Goal: Task Accomplishment & Management: Manage account settings

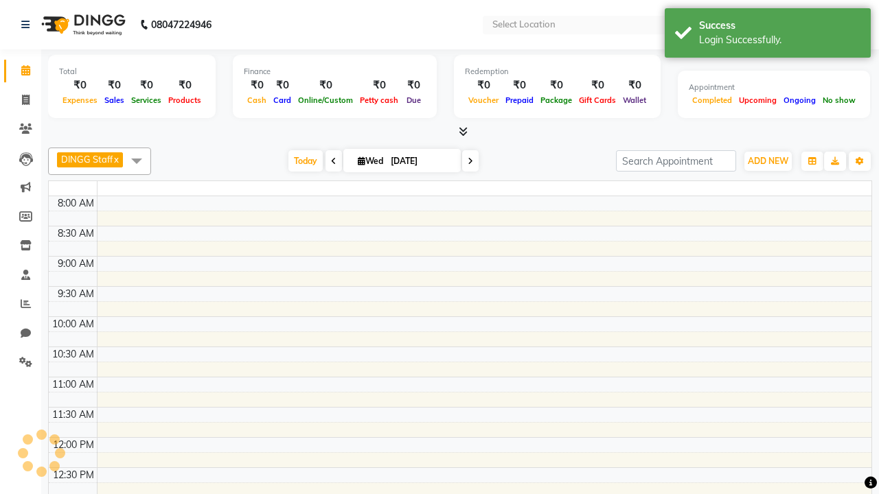
select select "en"
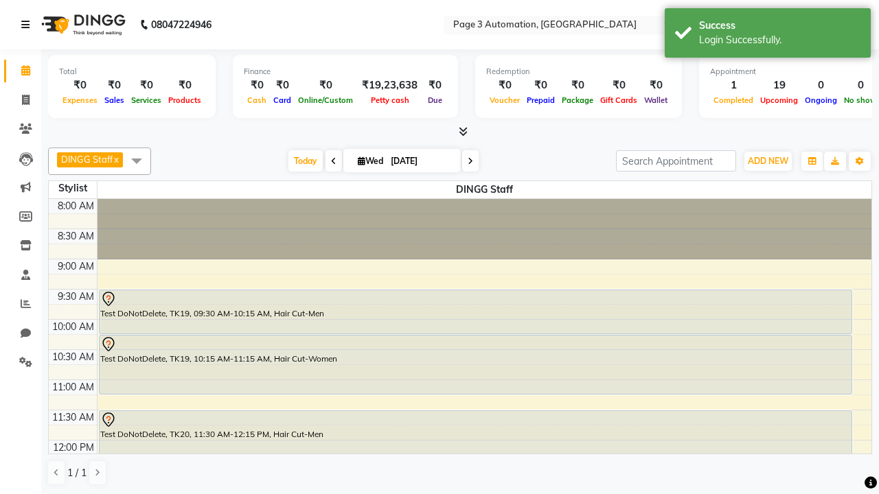
click at [28, 25] on icon at bounding box center [25, 25] width 8 height 10
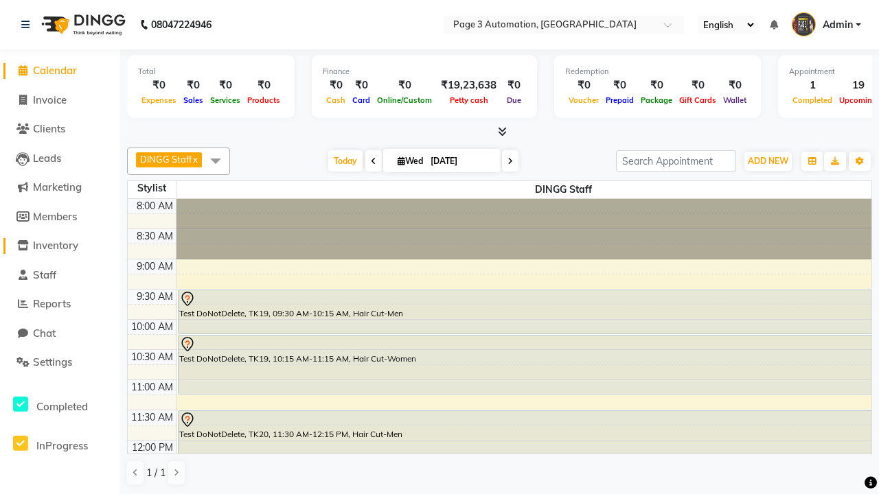
click at [60, 246] on span "Inventory" at bounding box center [55, 245] width 45 height 13
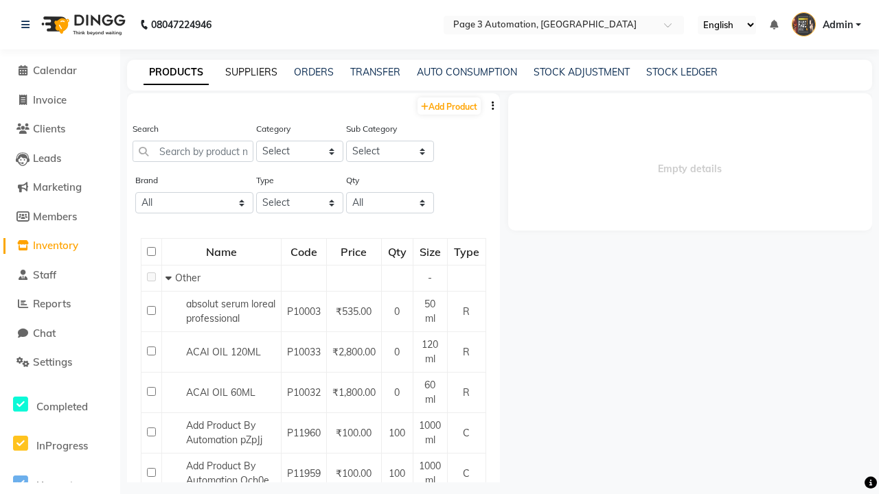
click at [251, 72] on link "SUPPLIERS" at bounding box center [251, 72] width 52 height 12
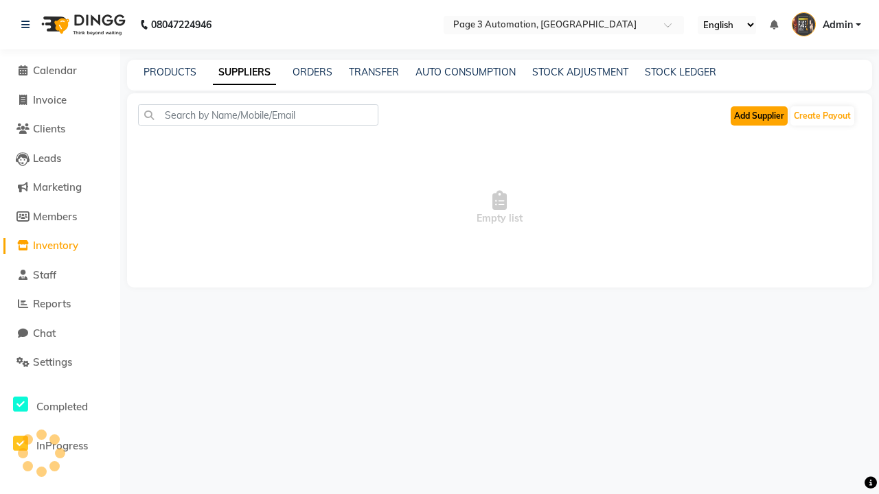
click at [759, 115] on button "Add Supplier" at bounding box center [759, 115] width 57 height 19
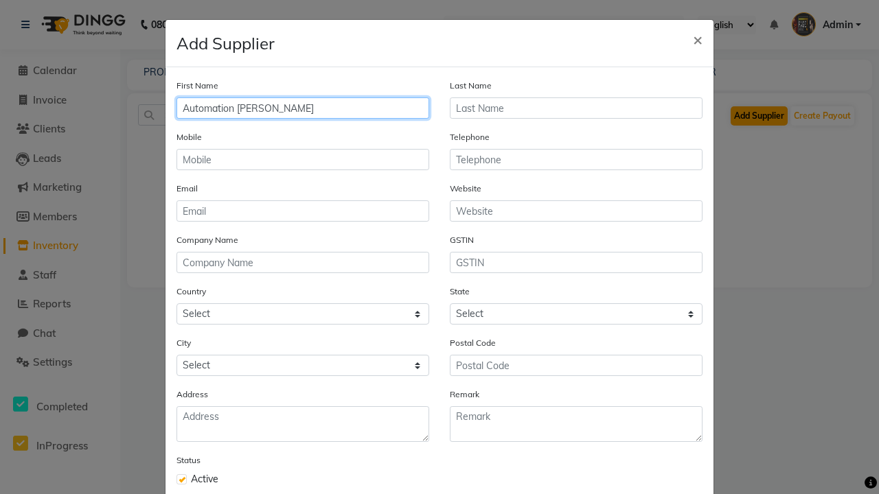
type input "Automation [PERSON_NAME]"
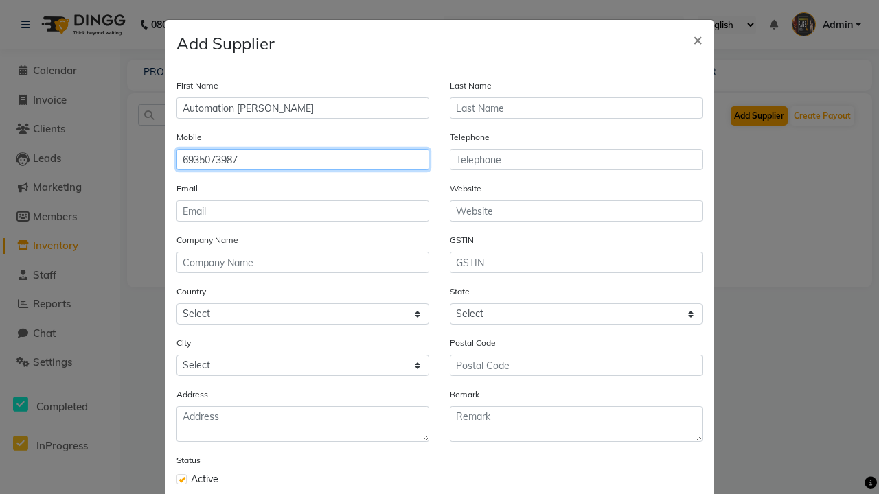
type input "6935073987"
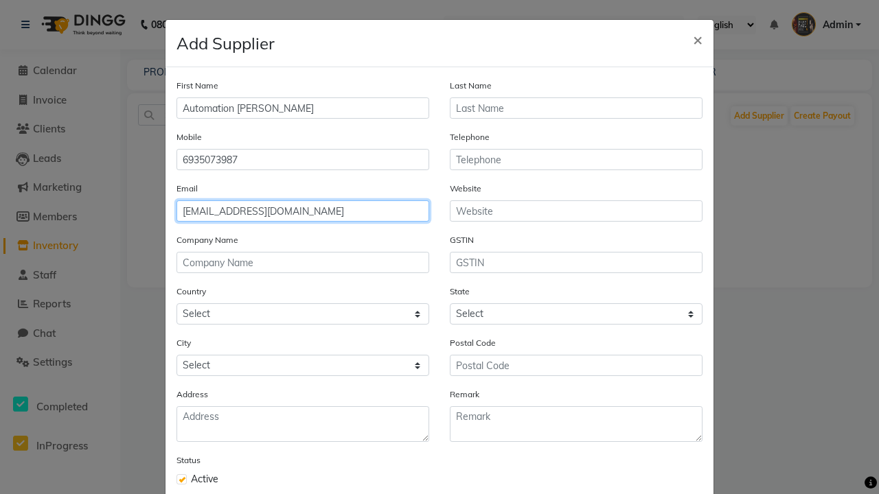
type input "[EMAIL_ADDRESS][DOMAIN_NAME]"
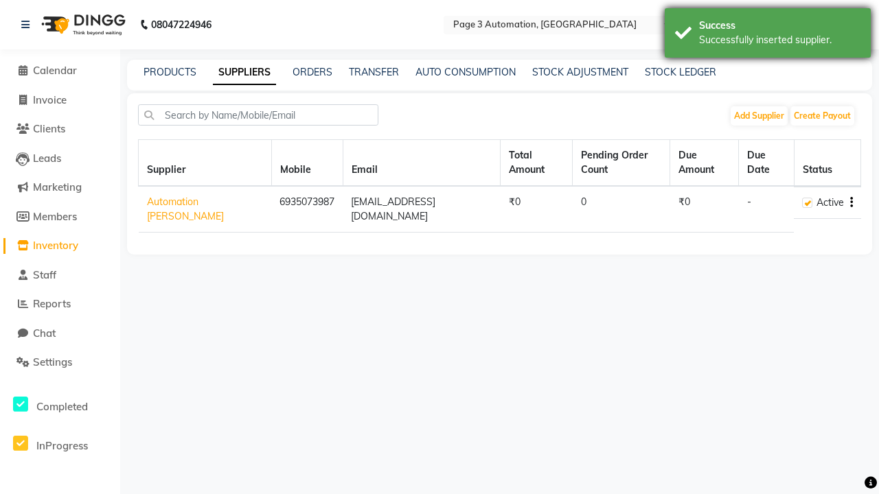
click at [768, 35] on div "Successfully inserted supplier." at bounding box center [779, 40] width 161 height 14
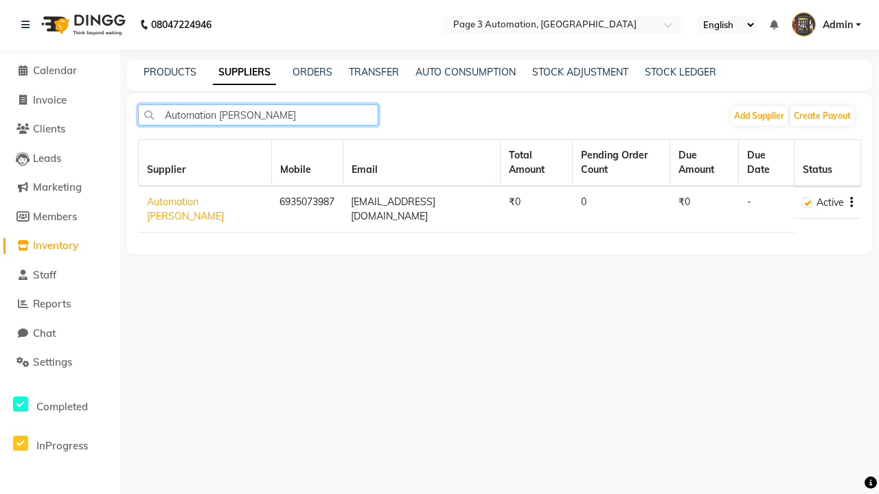
type input "Automation [PERSON_NAME]"
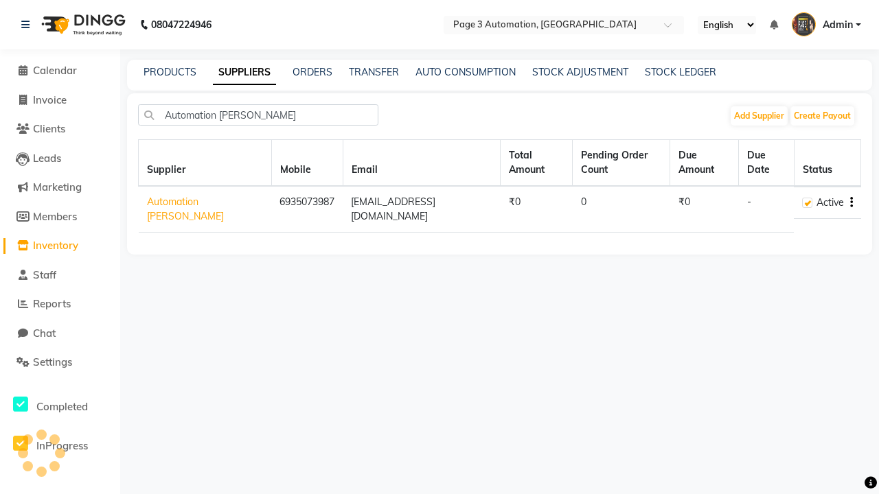
click at [851, 203] on icon "button" at bounding box center [851, 203] width 3 height 1
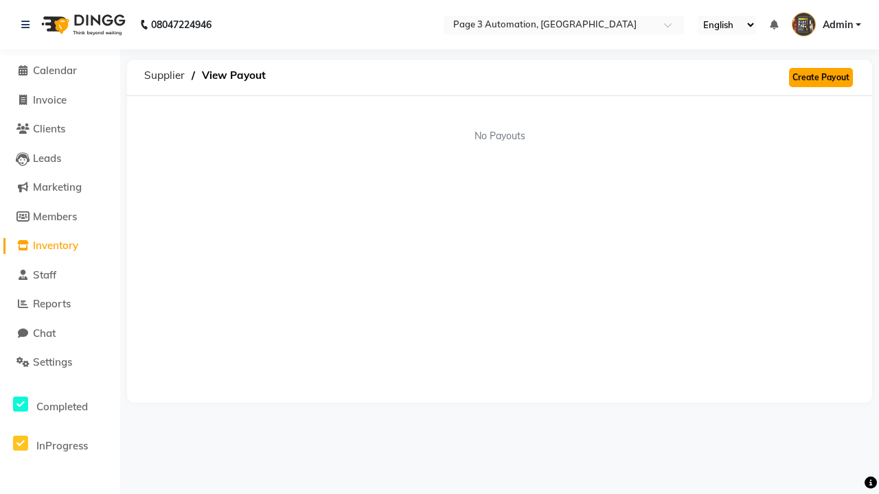
click at [820, 78] on link "Create Payout" at bounding box center [821, 77] width 64 height 19
select select "6038"
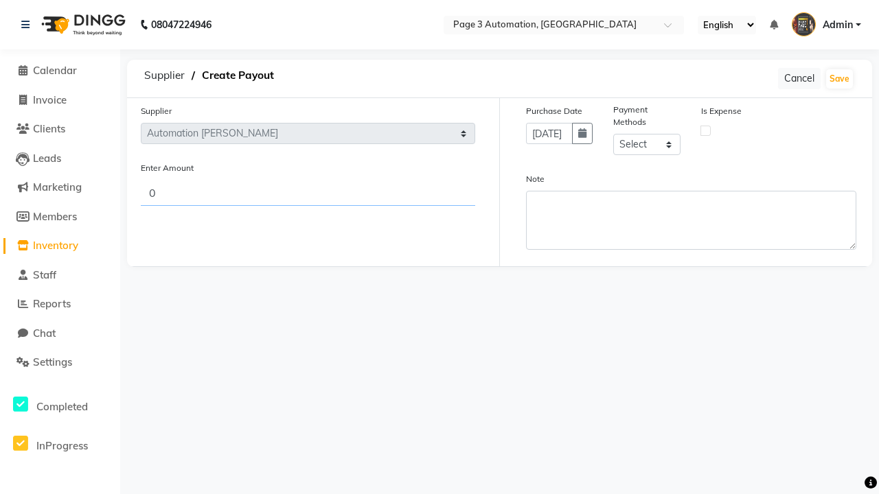
type input "718"
select select "1"
type input "718"
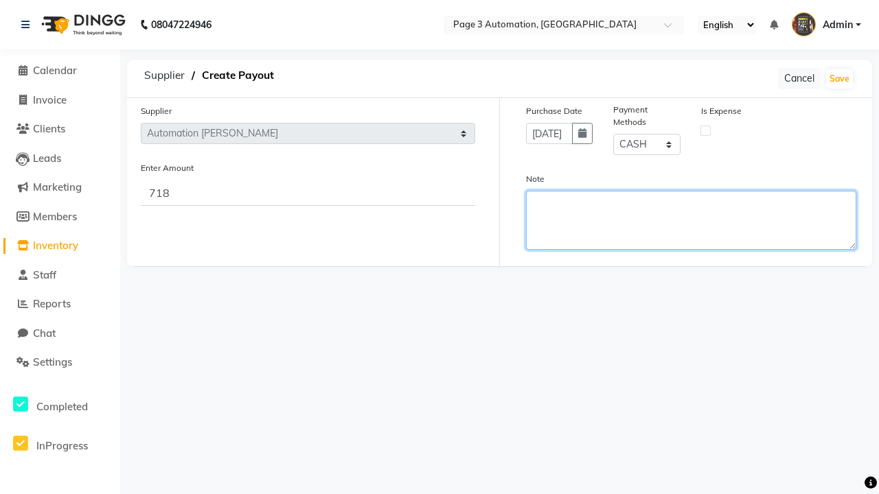
type textarea "This payout is created by automation"
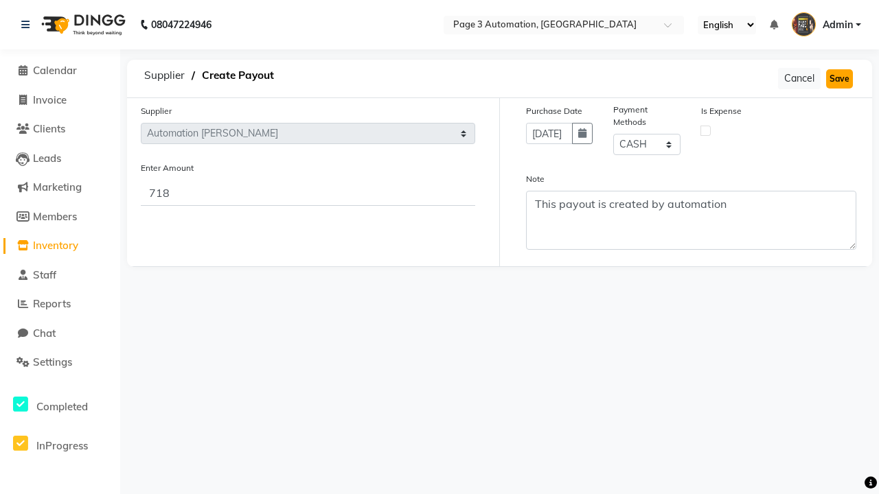
click at [839, 78] on button "Save" at bounding box center [839, 78] width 27 height 19
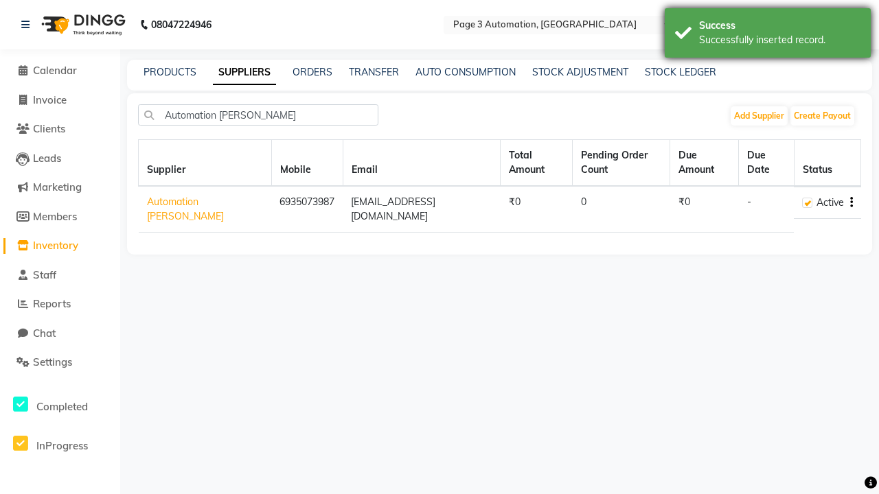
click at [768, 35] on div "Successfully inserted record." at bounding box center [779, 40] width 161 height 14
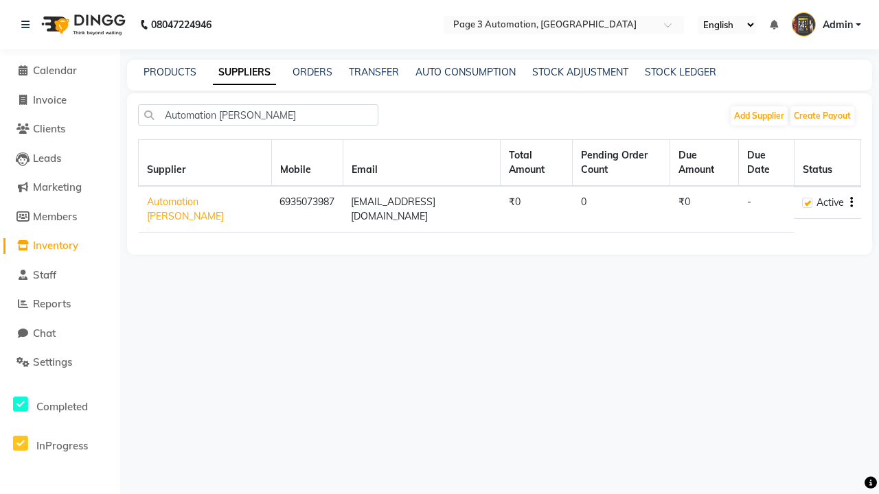
click at [851, 203] on icon "button" at bounding box center [851, 203] width 3 height 1
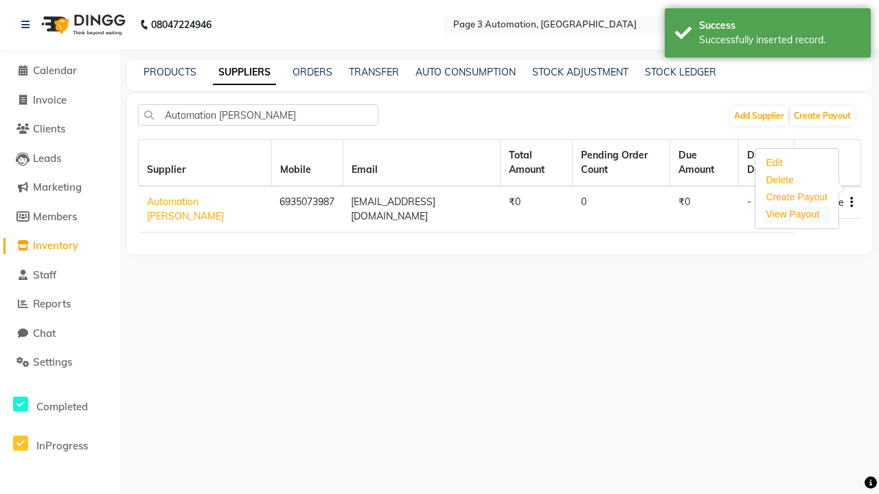
click at [792, 214] on link "View Payout" at bounding box center [793, 214] width 54 height 11
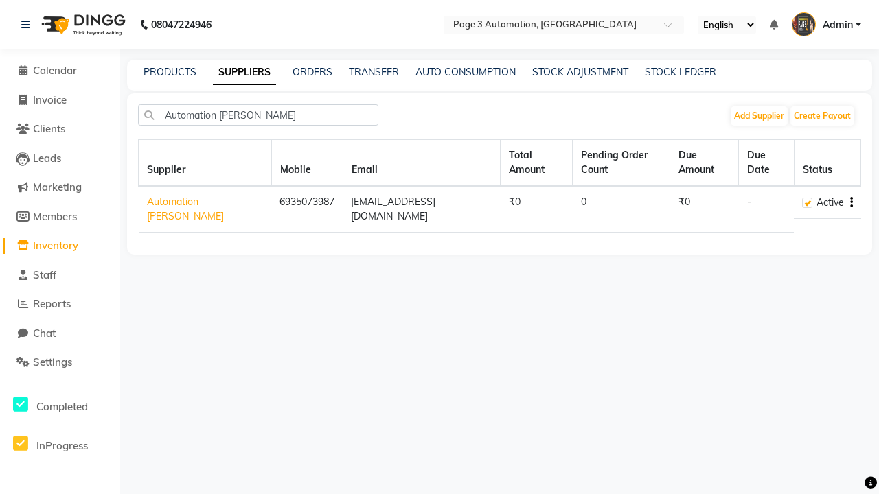
click at [851, 203] on icon "button" at bounding box center [851, 203] width 3 height 1
click at [796, 180] on div "Delete" at bounding box center [796, 180] width 67 height 17
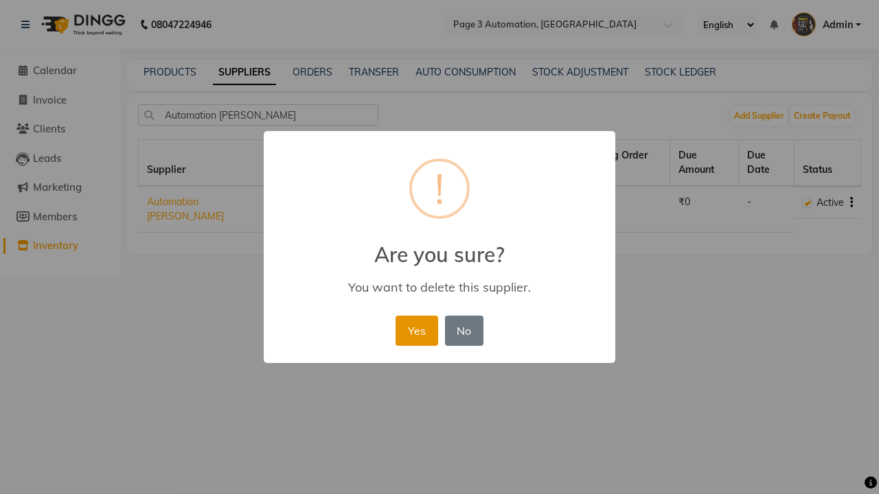
click at [416, 330] on button "Yes" at bounding box center [416, 331] width 42 height 30
